Goal: Task Accomplishment & Management: Manage account settings

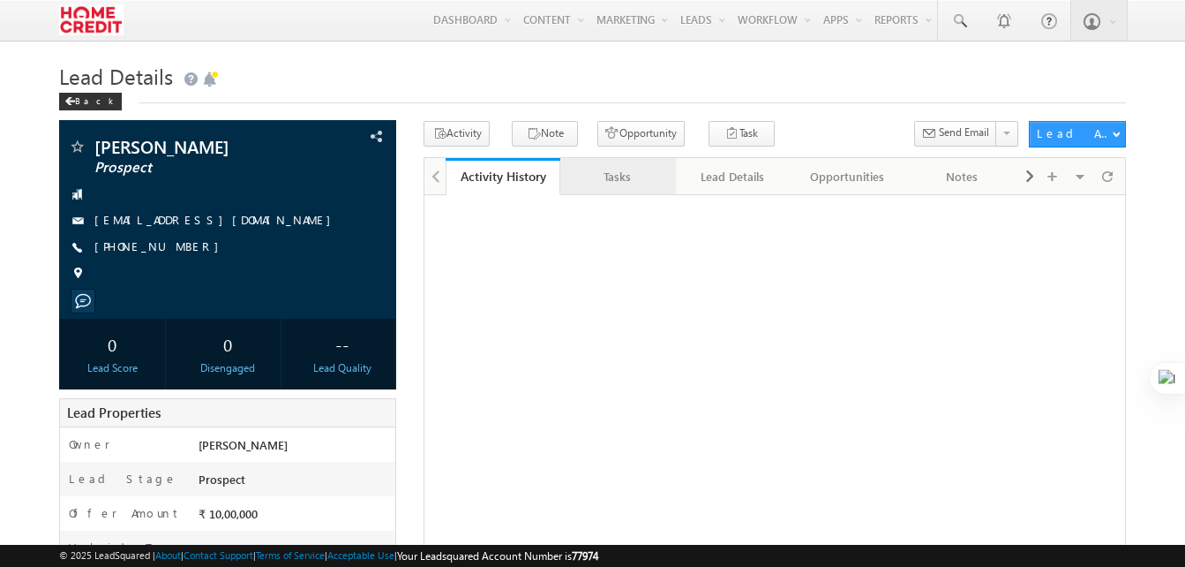
click at [623, 173] on div "Tasks" at bounding box center [617, 176] width 85 height 21
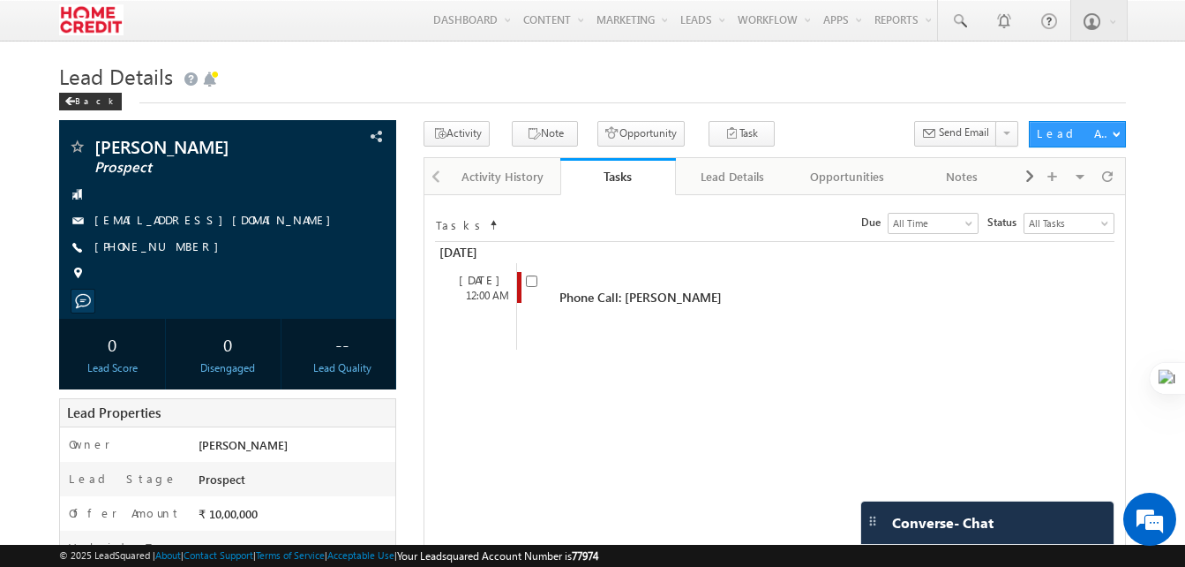
click at [819, 89] on h1 "Lead Details" at bounding box center [592, 74] width 1067 height 34
click at [709, 122] on button "Task" at bounding box center [742, 134] width 66 height 26
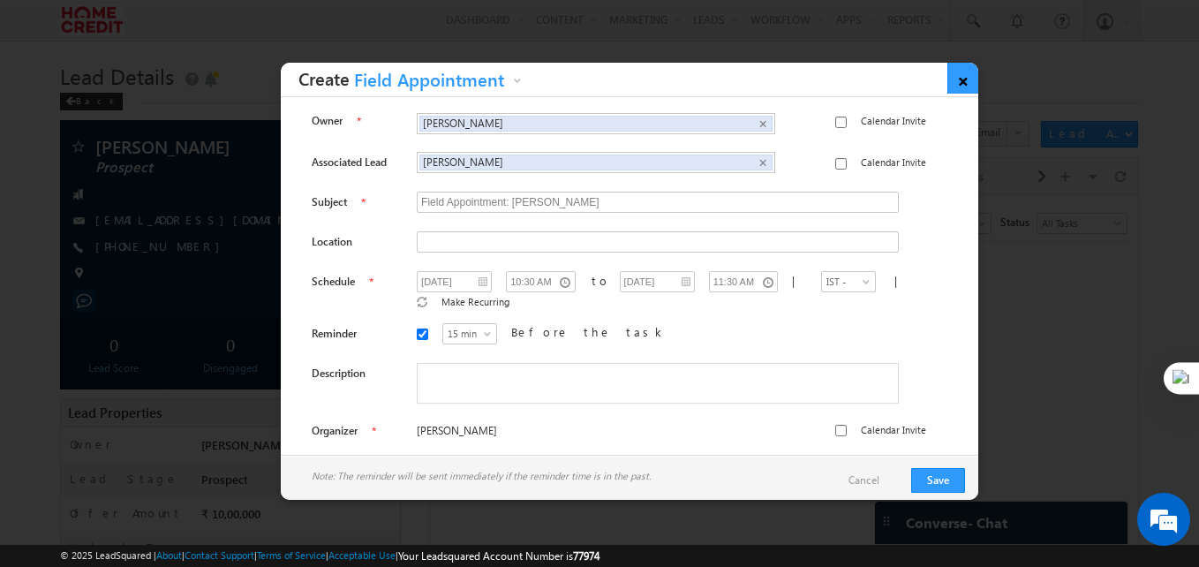
click at [960, 86] on link "×" at bounding box center [962, 78] width 31 height 31
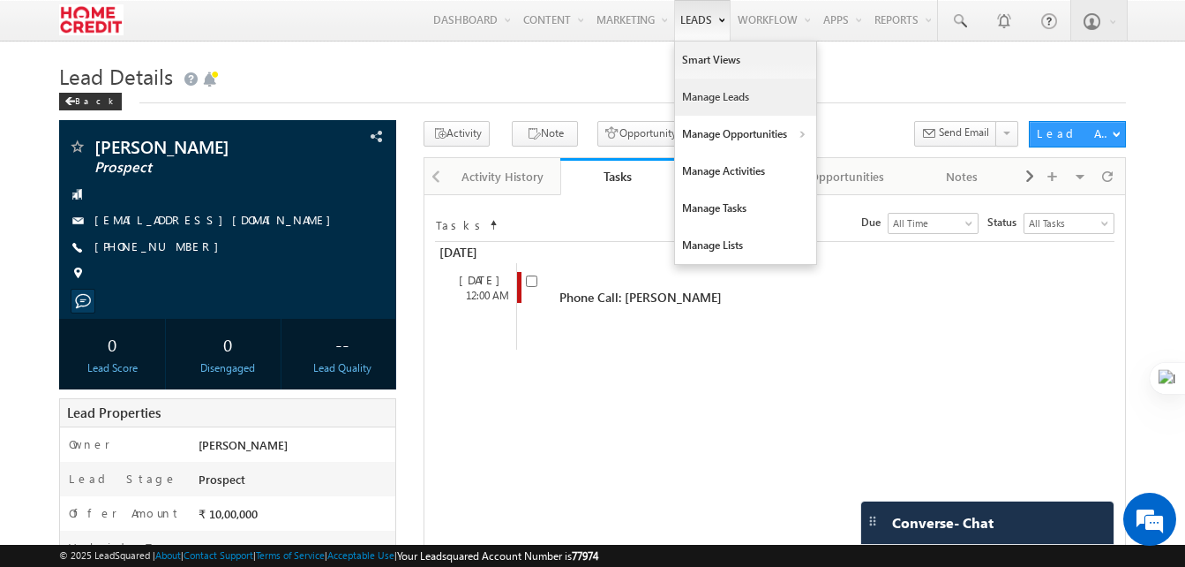
click at [715, 99] on link "Manage Leads" at bounding box center [745, 97] width 141 height 37
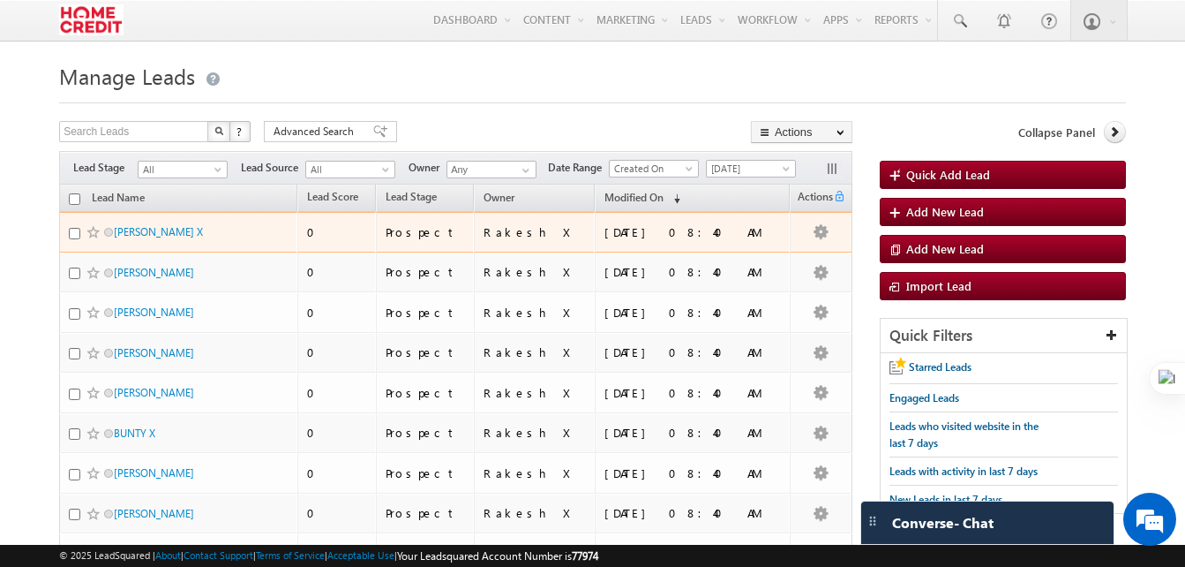
click at [632, 232] on div "08/19/2025 08:40 AM" at bounding box center [693, 232] width 177 height 16
click at [159, 234] on link "[PERSON_NAME] X" at bounding box center [158, 231] width 89 height 13
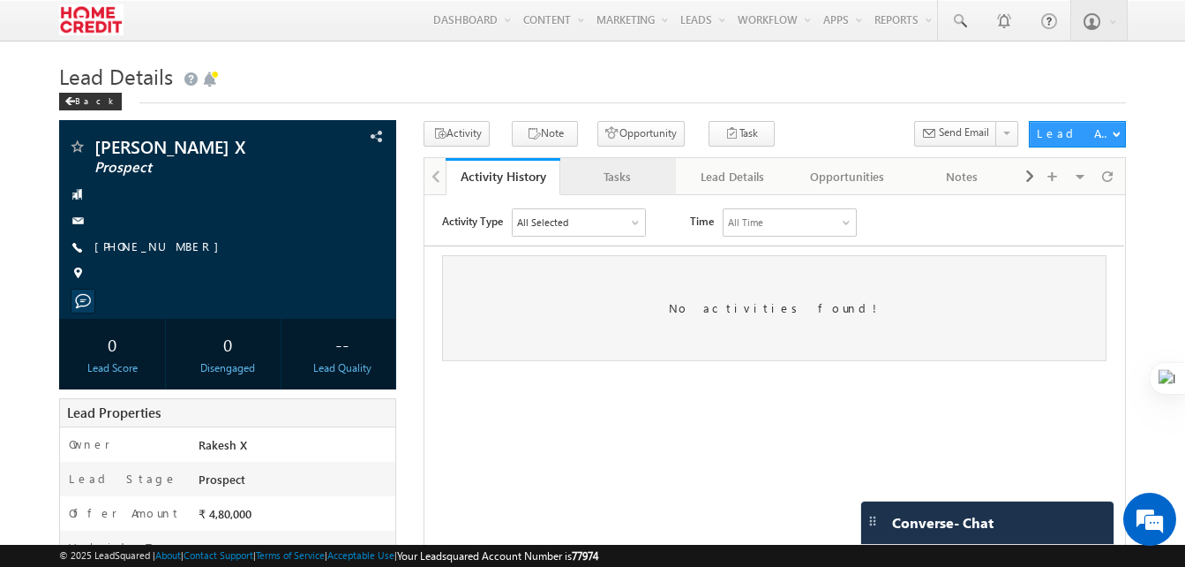
click at [624, 169] on div "Tasks" at bounding box center [617, 176] width 85 height 21
